Goal: Information Seeking & Learning: Learn about a topic

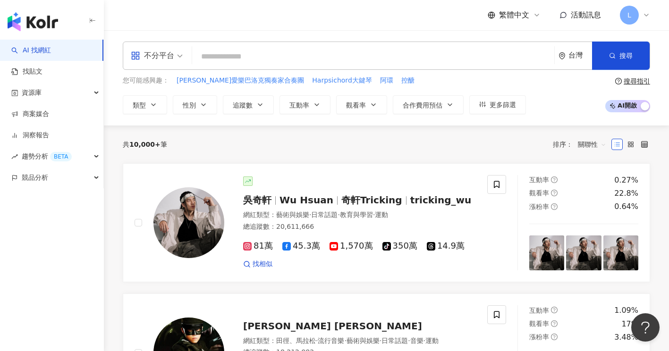
click at [255, 43] on div "不分平台 台灣 搜尋" at bounding box center [387, 56] width 528 height 28
click at [258, 54] on input "search" at bounding box center [373, 57] width 355 height 18
paste input "**********"
type input "**********"
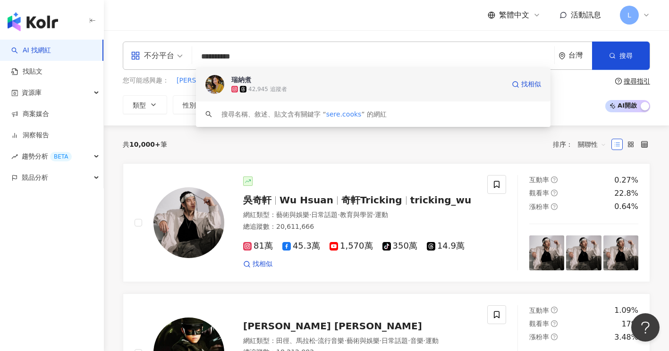
click at [300, 83] on span "瑞納煮" at bounding box center [368, 79] width 274 height 9
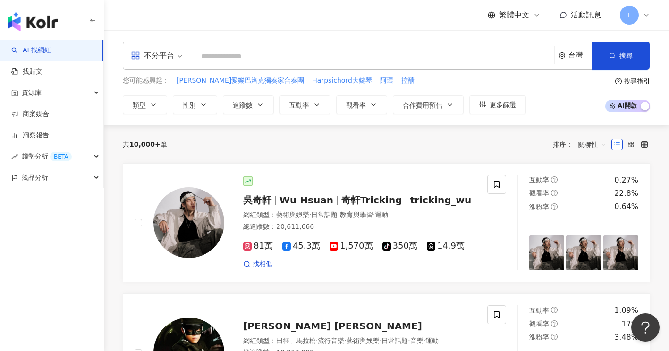
click at [233, 21] on div "繁體中文 活動訊息 L" at bounding box center [387, 15] width 528 height 30
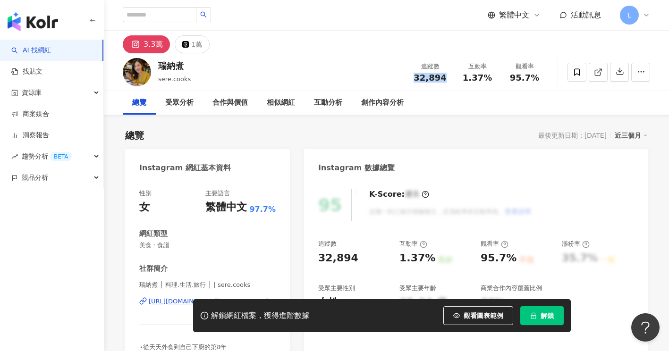
drag, startPoint x: 408, startPoint y: 75, endPoint x: 451, endPoint y: 80, distance: 43.4
click at [451, 80] on div "追蹤數 32,894" at bounding box center [430, 72] width 47 height 20
drag, startPoint x: 451, startPoint y: 80, endPoint x: 441, endPoint y: 116, distance: 36.8
drag, startPoint x: 411, startPoint y: 80, endPoint x: 443, endPoint y: 81, distance: 32.1
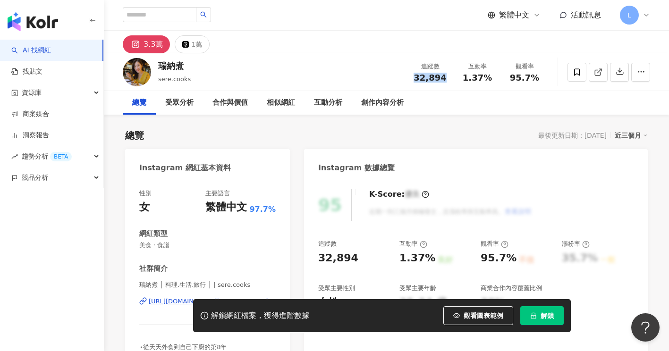
click at [443, 81] on div "追蹤數 32,894" at bounding box center [430, 72] width 47 height 20
copy span "32,894"
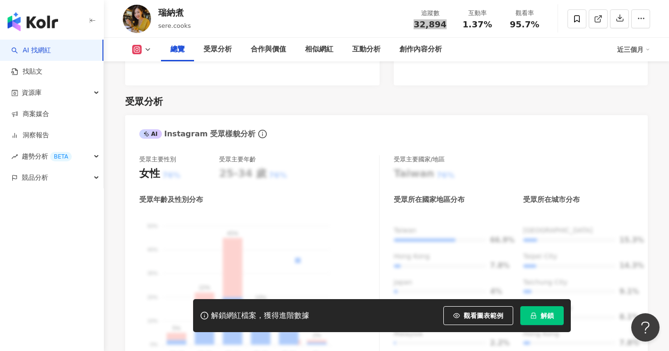
scroll to position [819, 0]
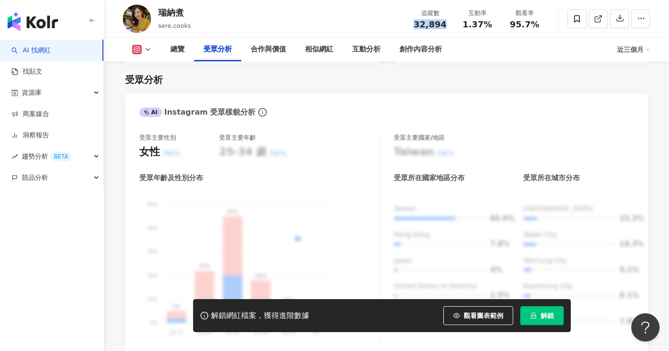
click at [544, 315] on span "解鎖" at bounding box center [547, 316] width 13 height 8
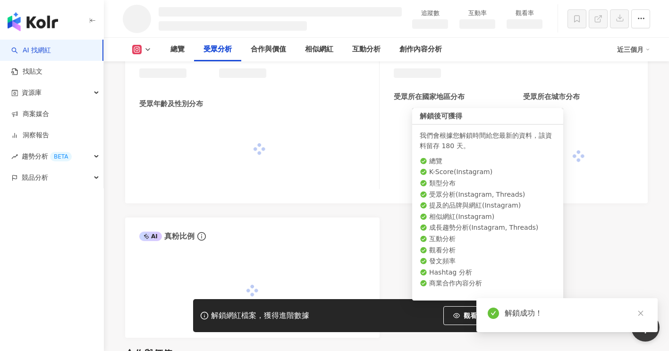
scroll to position [790, 0]
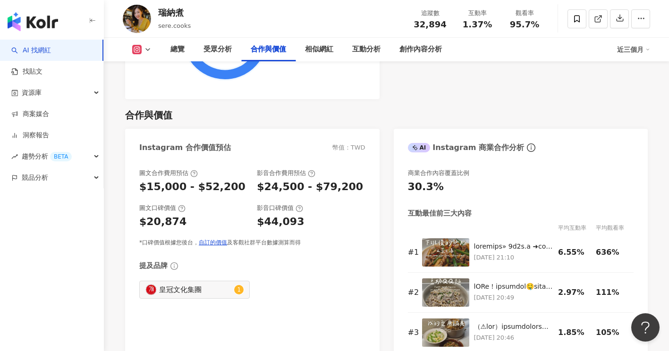
scroll to position [1265, 0]
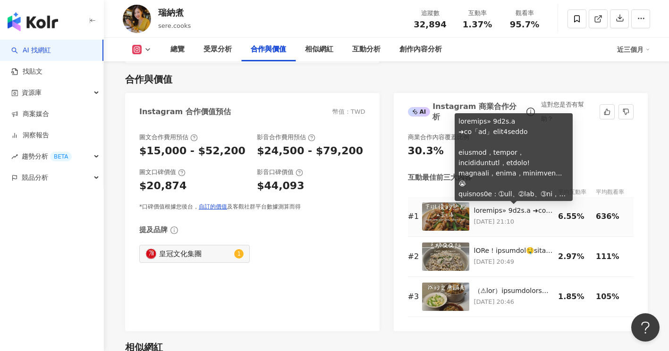
drag, startPoint x: 513, startPoint y: 213, endPoint x: 481, endPoint y: 122, distance: 96.2
click at [472, 85] on div "合作與價值" at bounding box center [386, 79] width 523 height 13
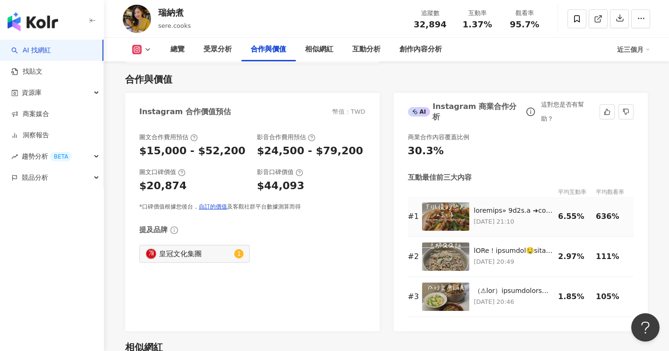
click at [509, 220] on p "[DATE] 21:10" at bounding box center [514, 222] width 80 height 10
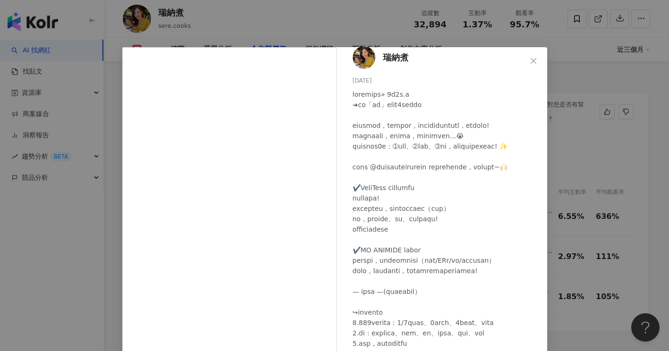
scroll to position [0, 0]
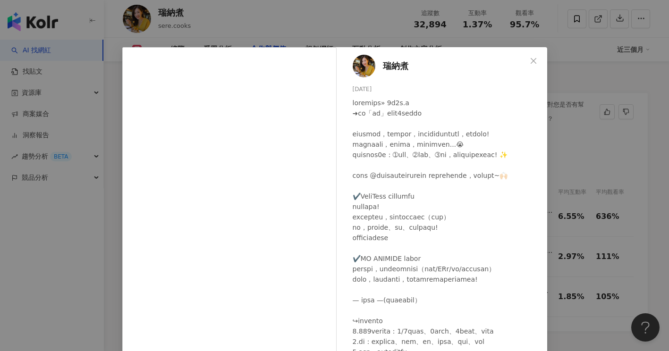
click at [568, 83] on div "瑞納煮 [DATE] 2,066 88 20.9萬 查看原始貼文" at bounding box center [334, 175] width 669 height 351
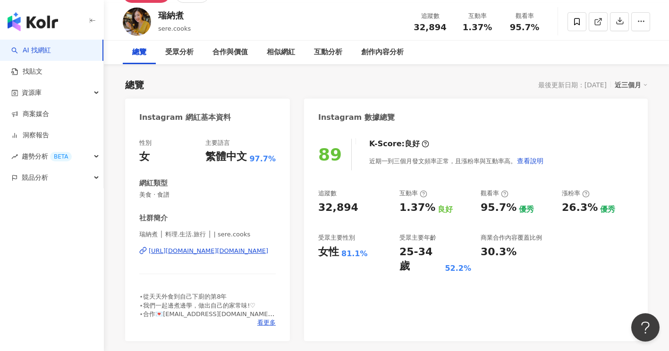
scroll to position [69, 0]
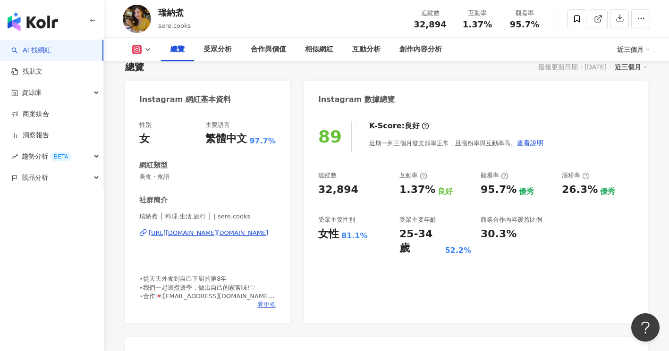
click at [263, 306] on span "看更多" at bounding box center [266, 305] width 18 height 9
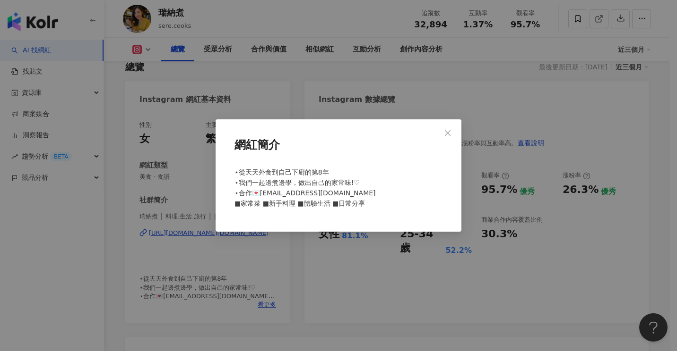
click at [295, 241] on div "網紅簡介 ⋆從天天外食到自己下廚的第8年 ⋆我們一起邊煮邊學，做出自己的家常味!♡ ⋆合作💌[EMAIL_ADDRESS][DOMAIN_NAME] ■家常菜…" at bounding box center [338, 175] width 677 height 351
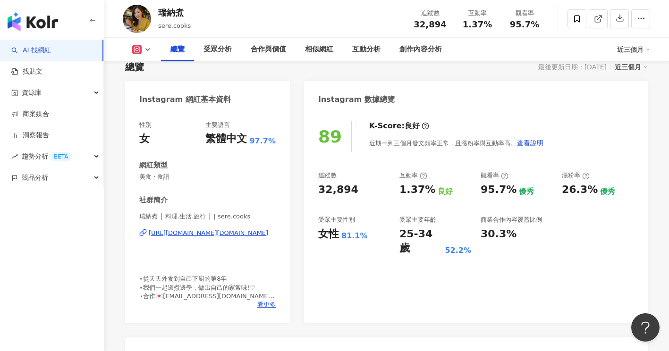
click at [223, 233] on div "[URL][DOMAIN_NAME][DOMAIN_NAME]" at bounding box center [209, 233] width 120 height 9
